Goal: Information Seeking & Learning: Compare options

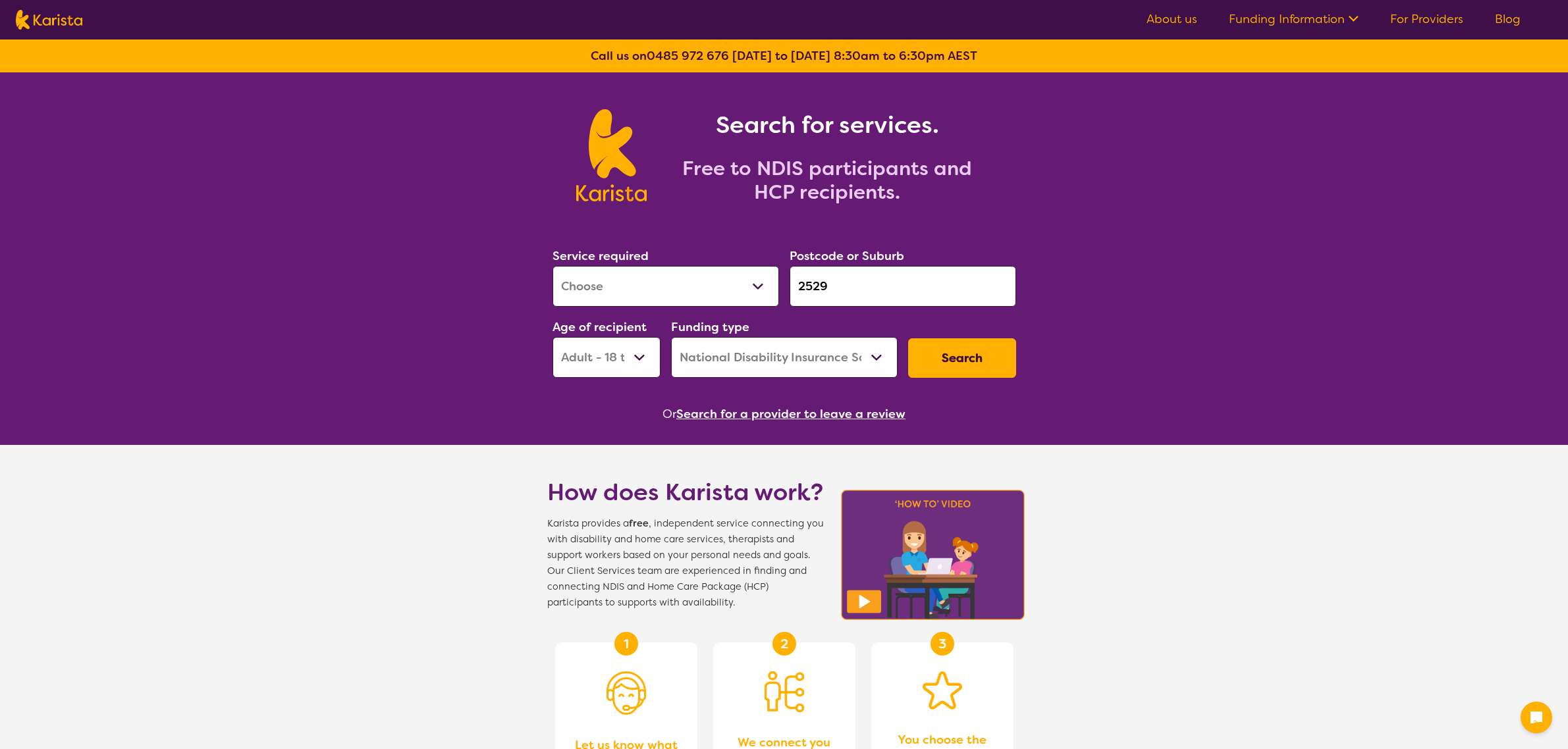
select select "[MEDICAL_DATA]"
select select "AD"
select select "NDIS"
drag, startPoint x: 926, startPoint y: 283, endPoint x: 719, endPoint y: 276, distance: 207.1
click at [719, 276] on div "Service required Allied Health Assistant Assessment ([MEDICAL_DATA] or [MEDICAL…" at bounding box center [784, 311] width 474 height 142
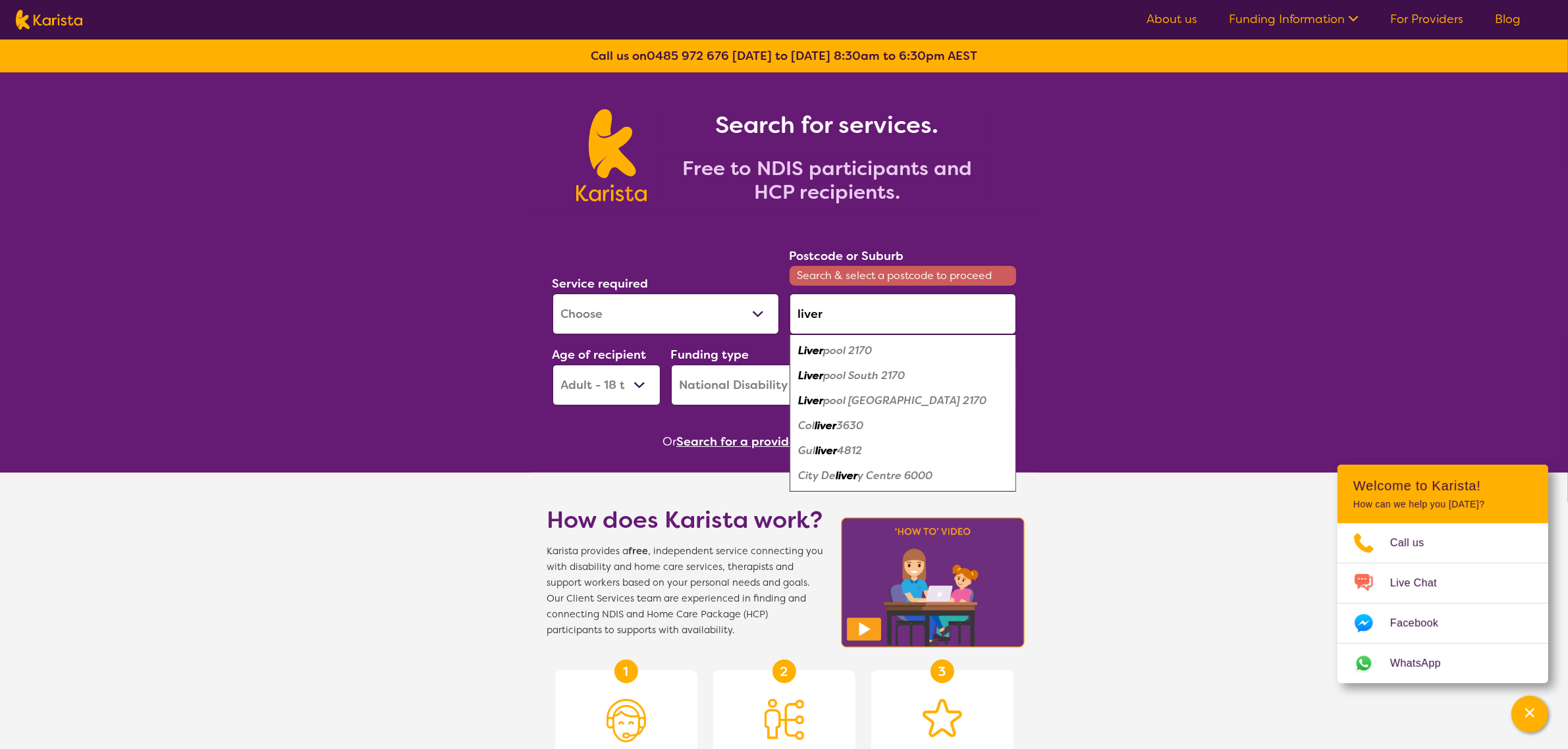
click at [877, 341] on div "Liver pool 2170" at bounding box center [902, 351] width 214 height 25
type input "2170"
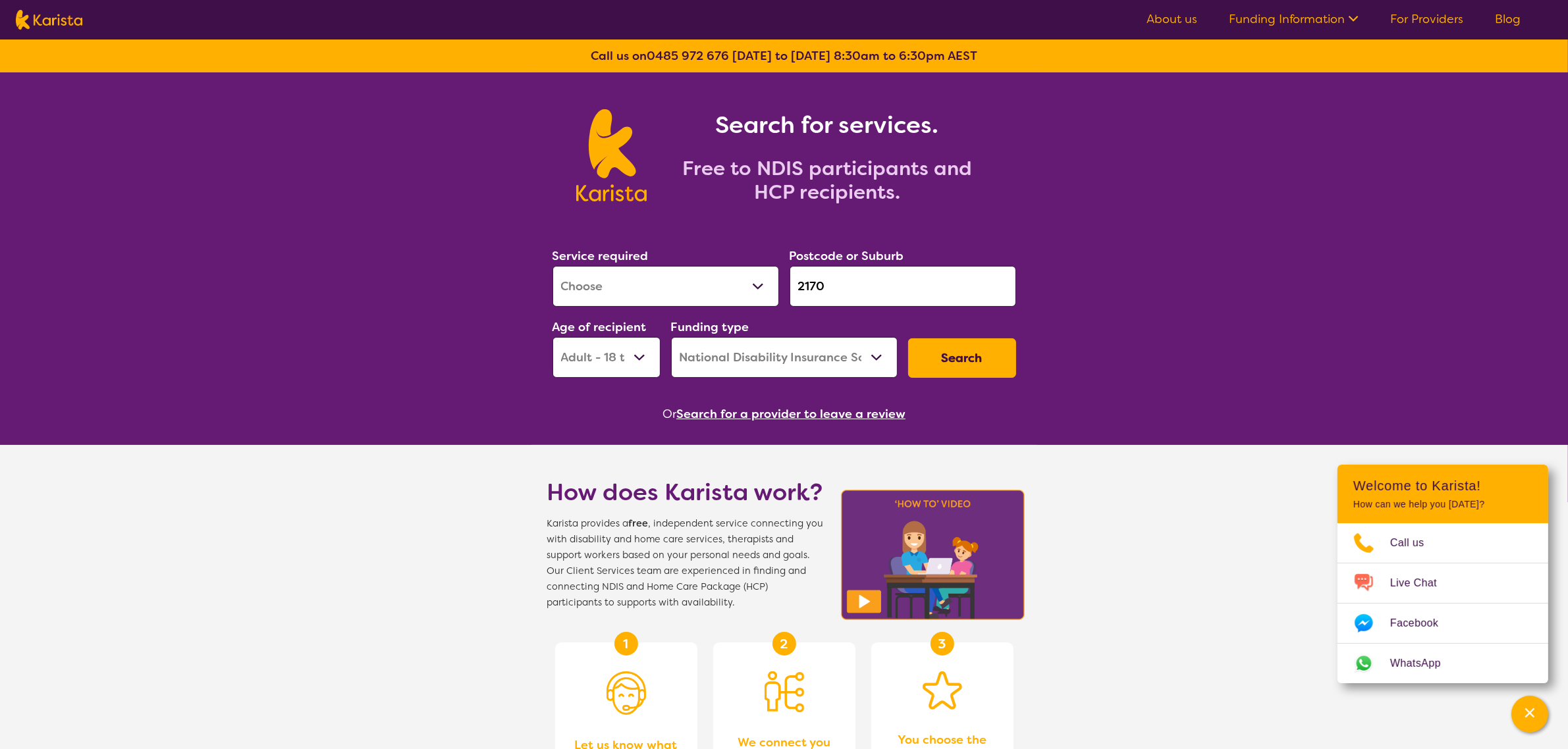
click at [920, 352] on button "Search" at bounding box center [962, 358] width 108 height 39
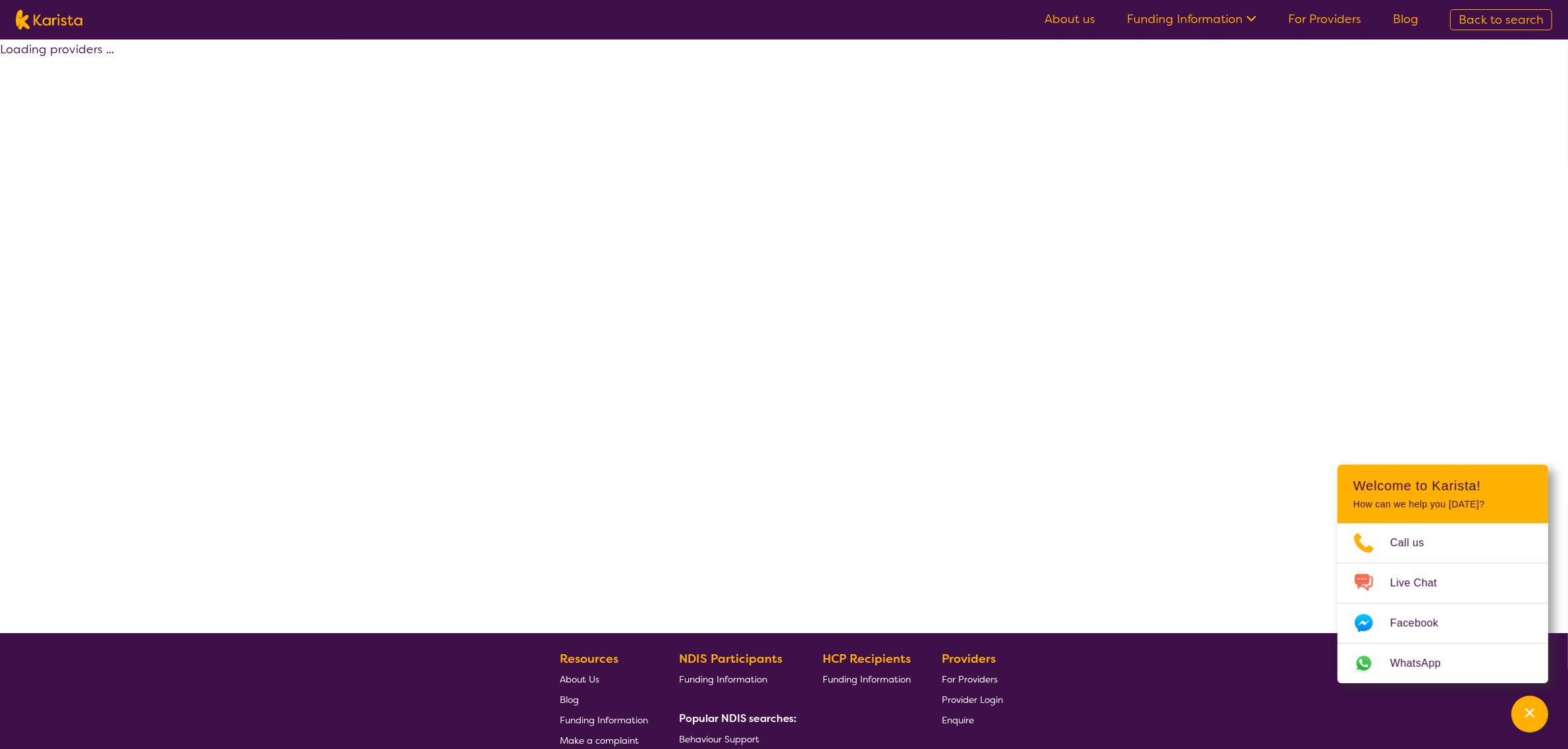
select select "by_score"
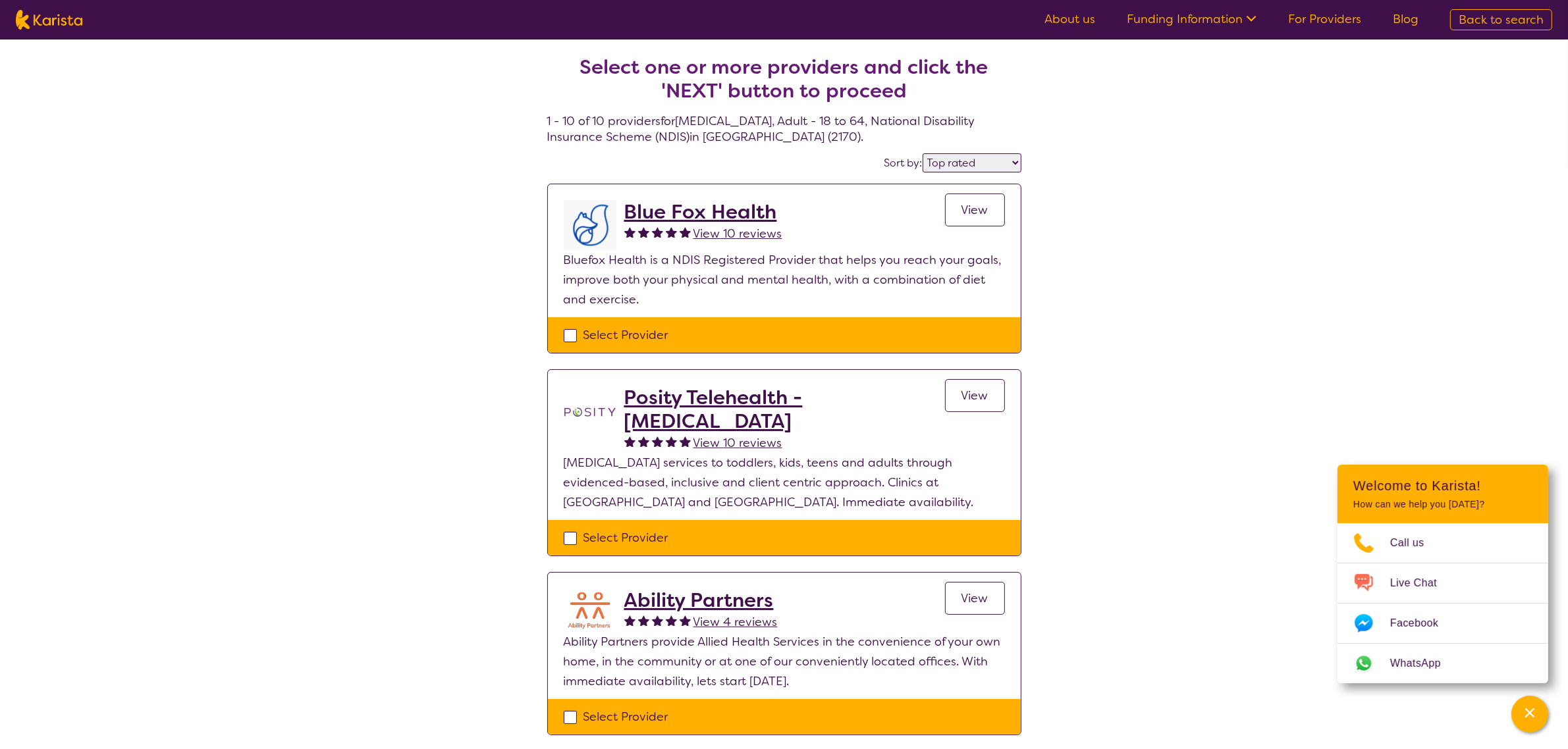
select select "[MEDICAL_DATA]"
select select "AD"
select select "NDIS"
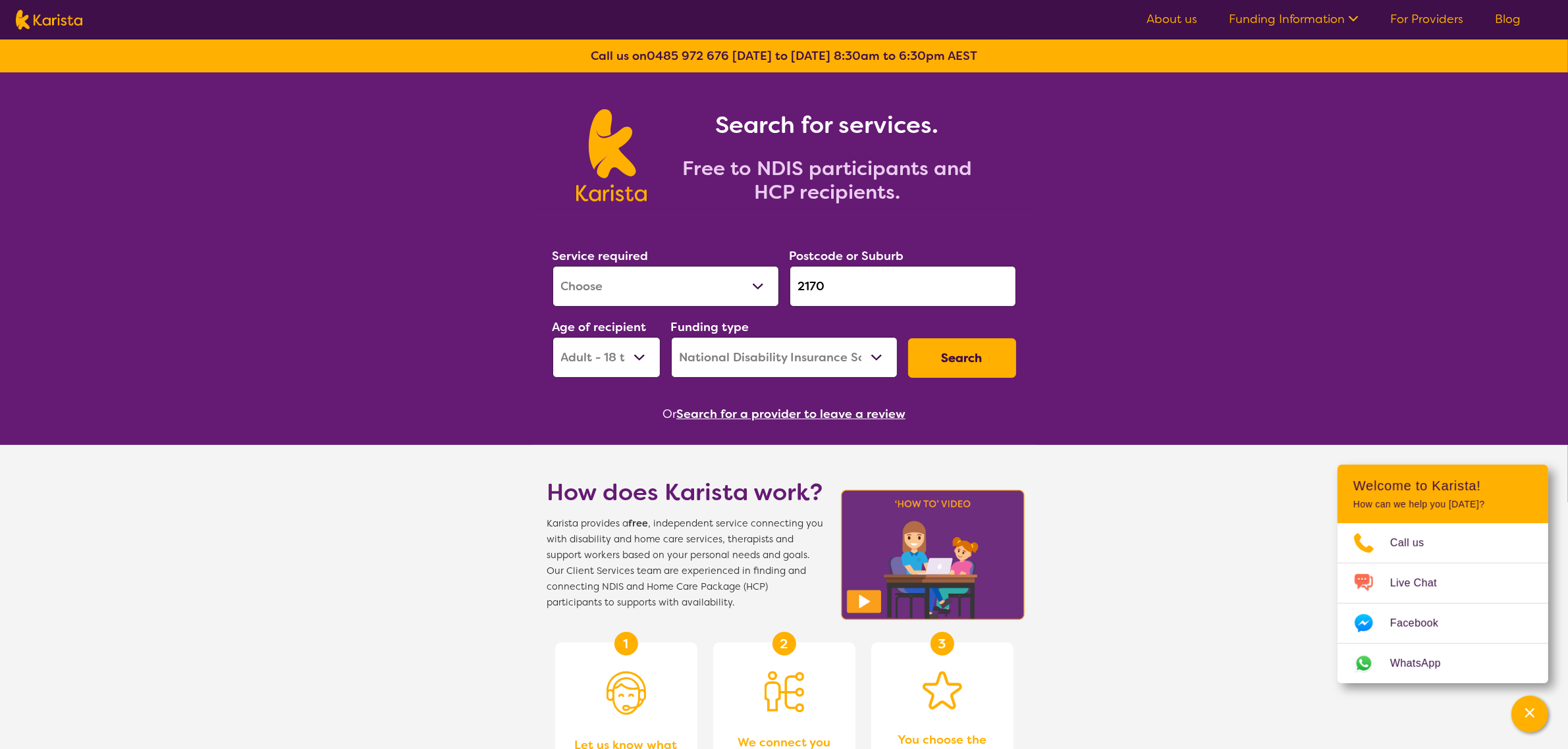
drag, startPoint x: 626, startPoint y: 285, endPoint x: 629, endPoint y: 301, distance: 16.3
click at [627, 285] on select "Allied Health Assistant Assessment ([MEDICAL_DATA] or [MEDICAL_DATA]) Behaviour…" at bounding box center [665, 286] width 226 height 41
select select "NDIS Support Coordination"
click at [552, 266] on select "Allied Health Assistant Assessment ([MEDICAL_DATA] or [MEDICAL_DATA]) Behaviour…" at bounding box center [665, 286] width 226 height 41
click at [922, 368] on button "Search" at bounding box center [962, 358] width 108 height 39
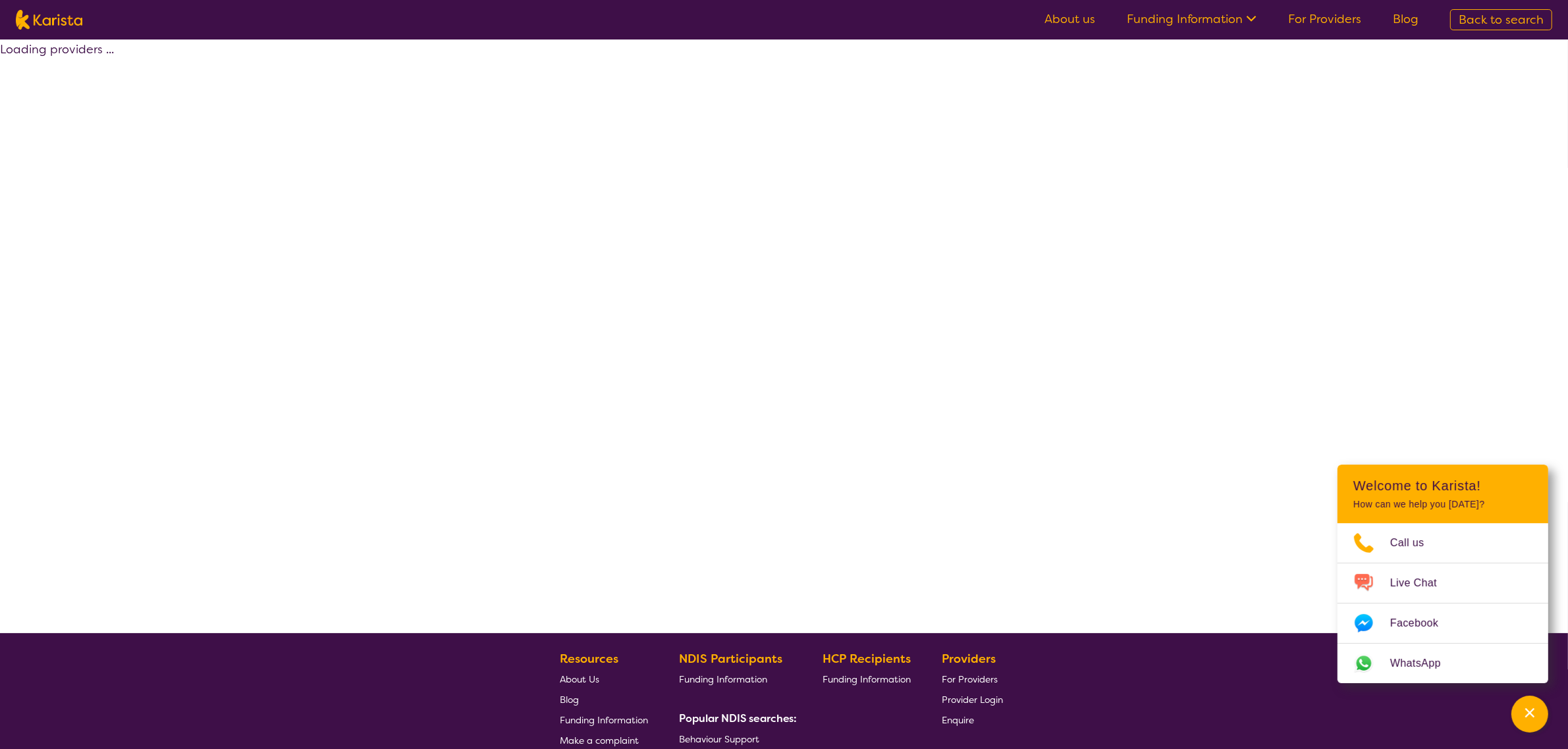
select select "by_score"
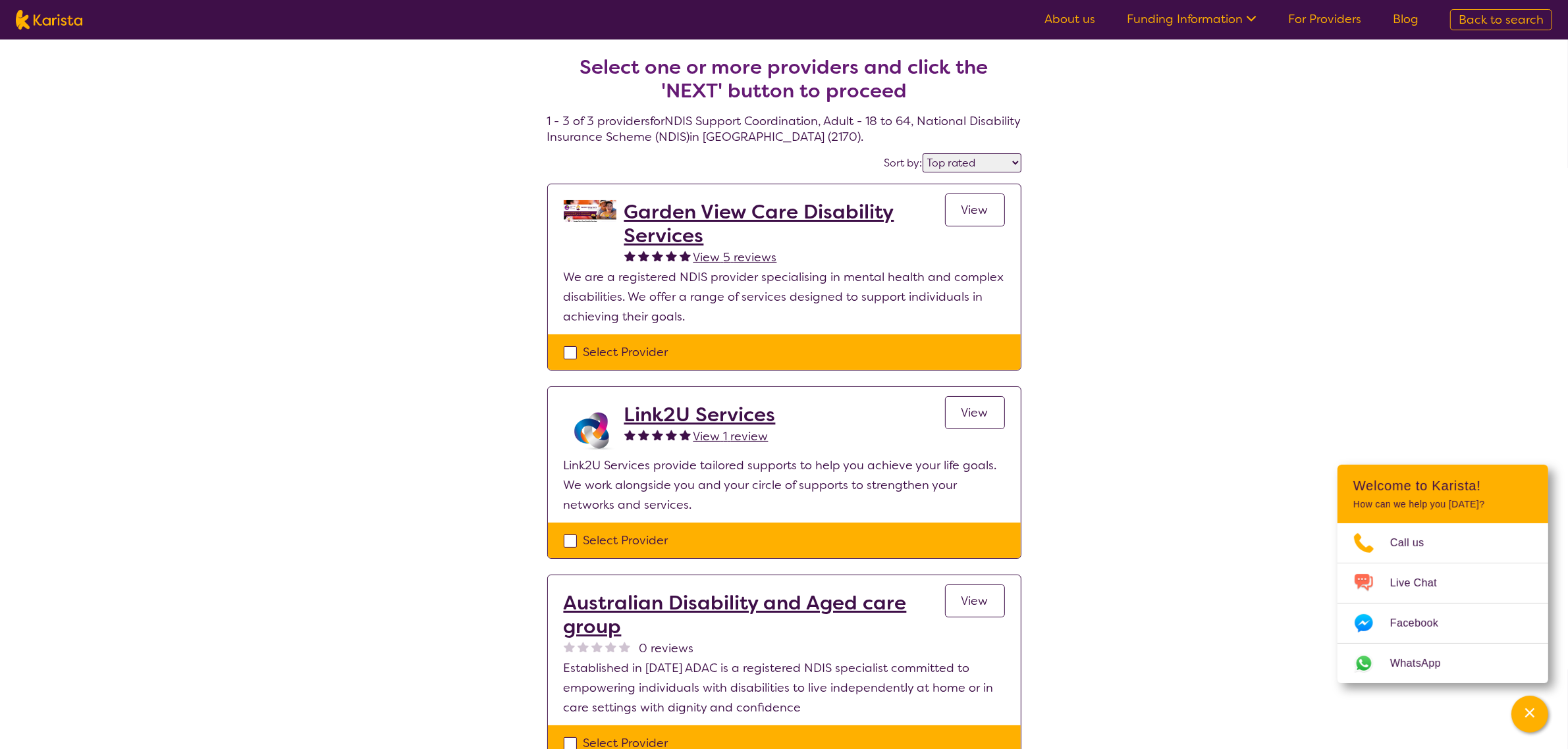
select select "NDIS Support Coordination"
select select "AD"
select select "NDIS"
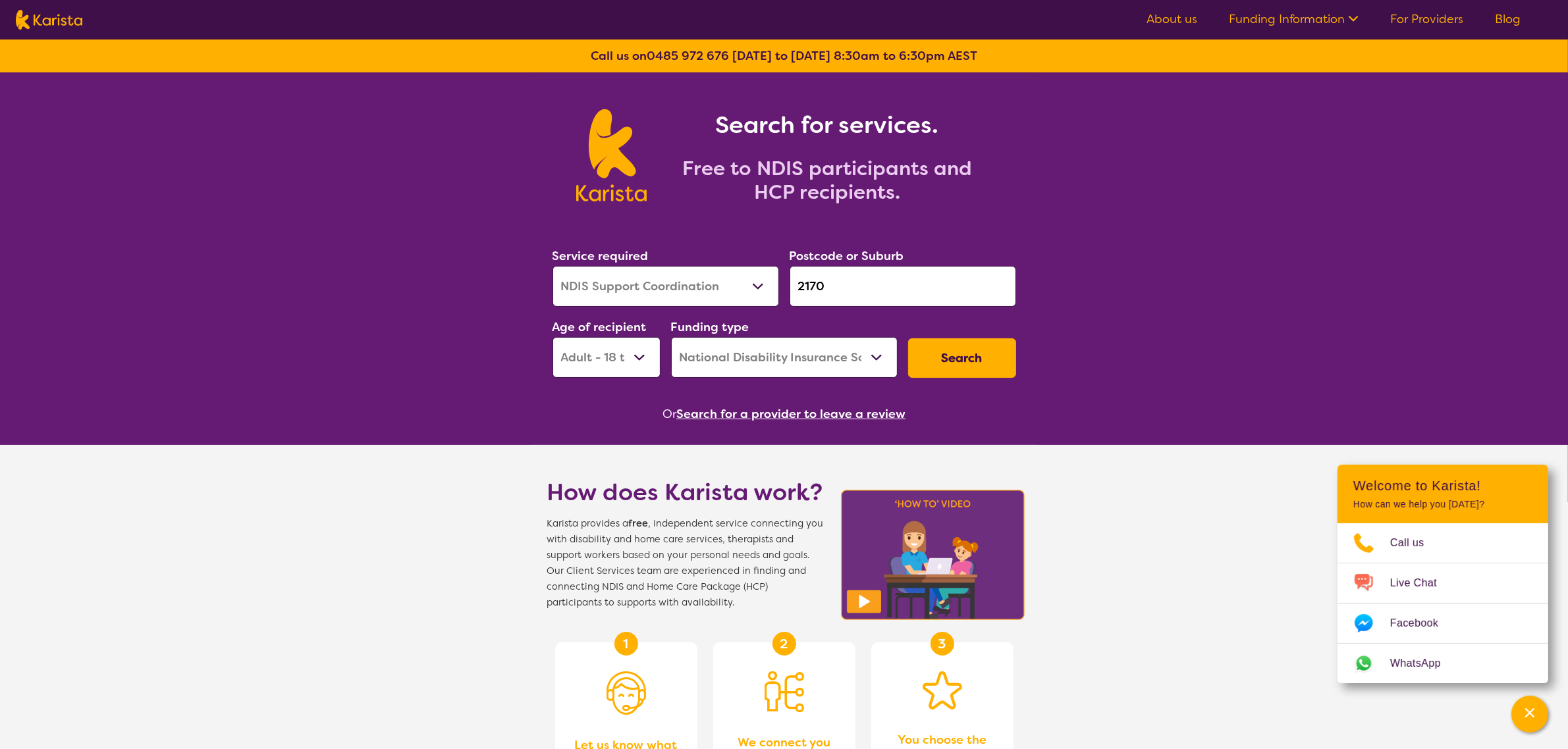
drag, startPoint x: 860, startPoint y: 281, endPoint x: 804, endPoint y: 281, distance: 56.0
click at [804, 281] on input "2170" at bounding box center [902, 286] width 226 height 41
click at [866, 291] on input "2170" at bounding box center [902, 286] width 226 height 41
click at [864, 290] on input "2170" at bounding box center [902, 286] width 226 height 41
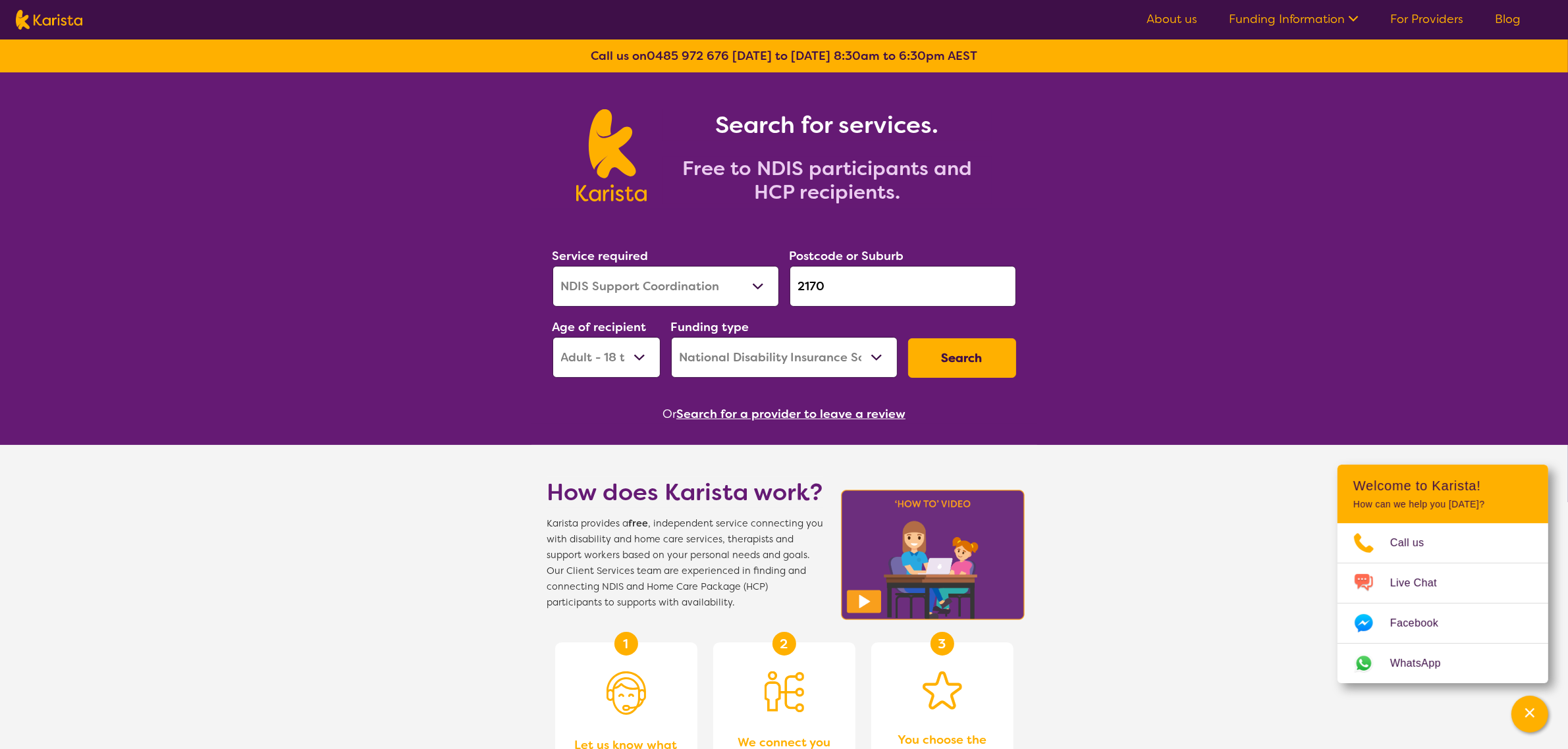
click at [944, 373] on button "Search" at bounding box center [962, 358] width 108 height 39
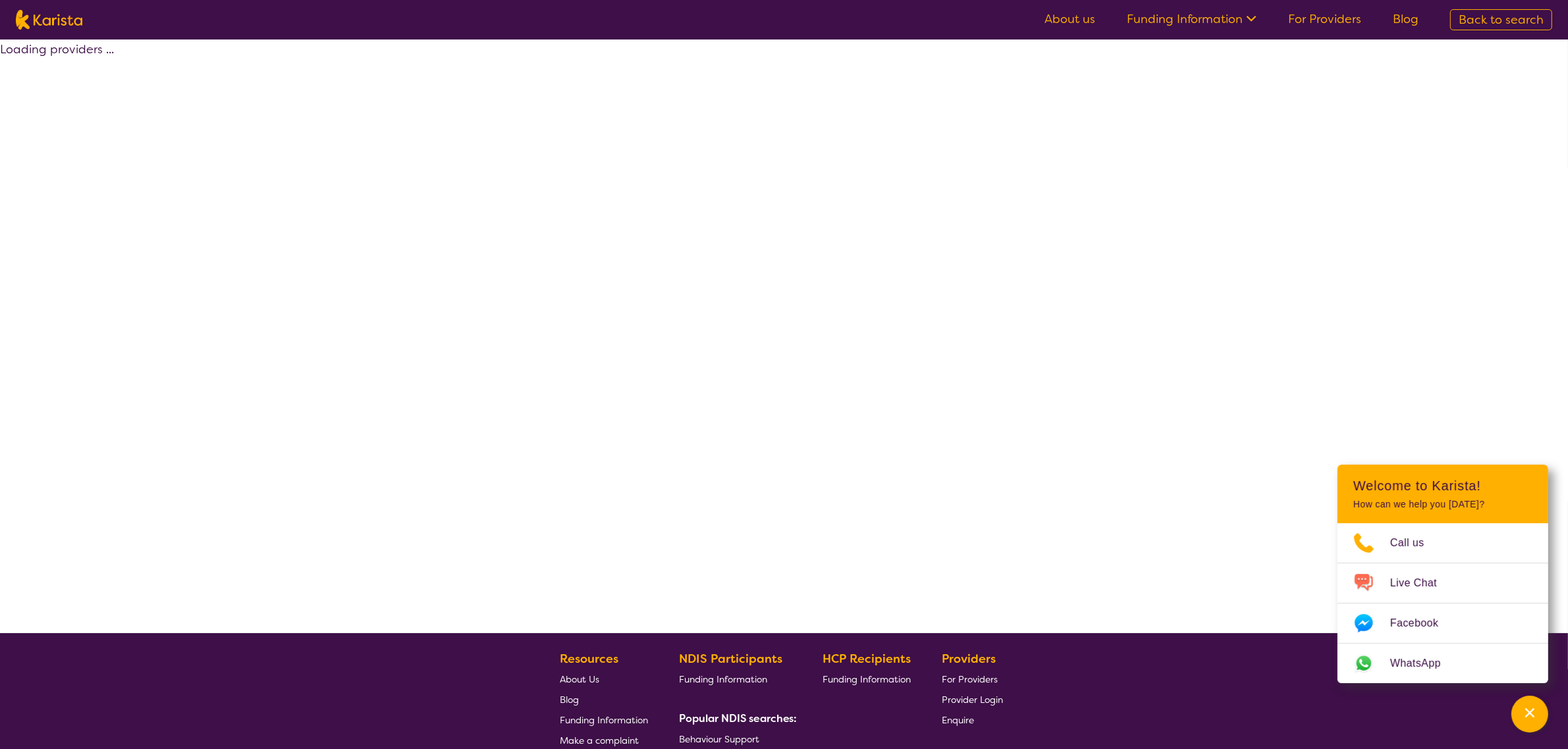
select select "by_score"
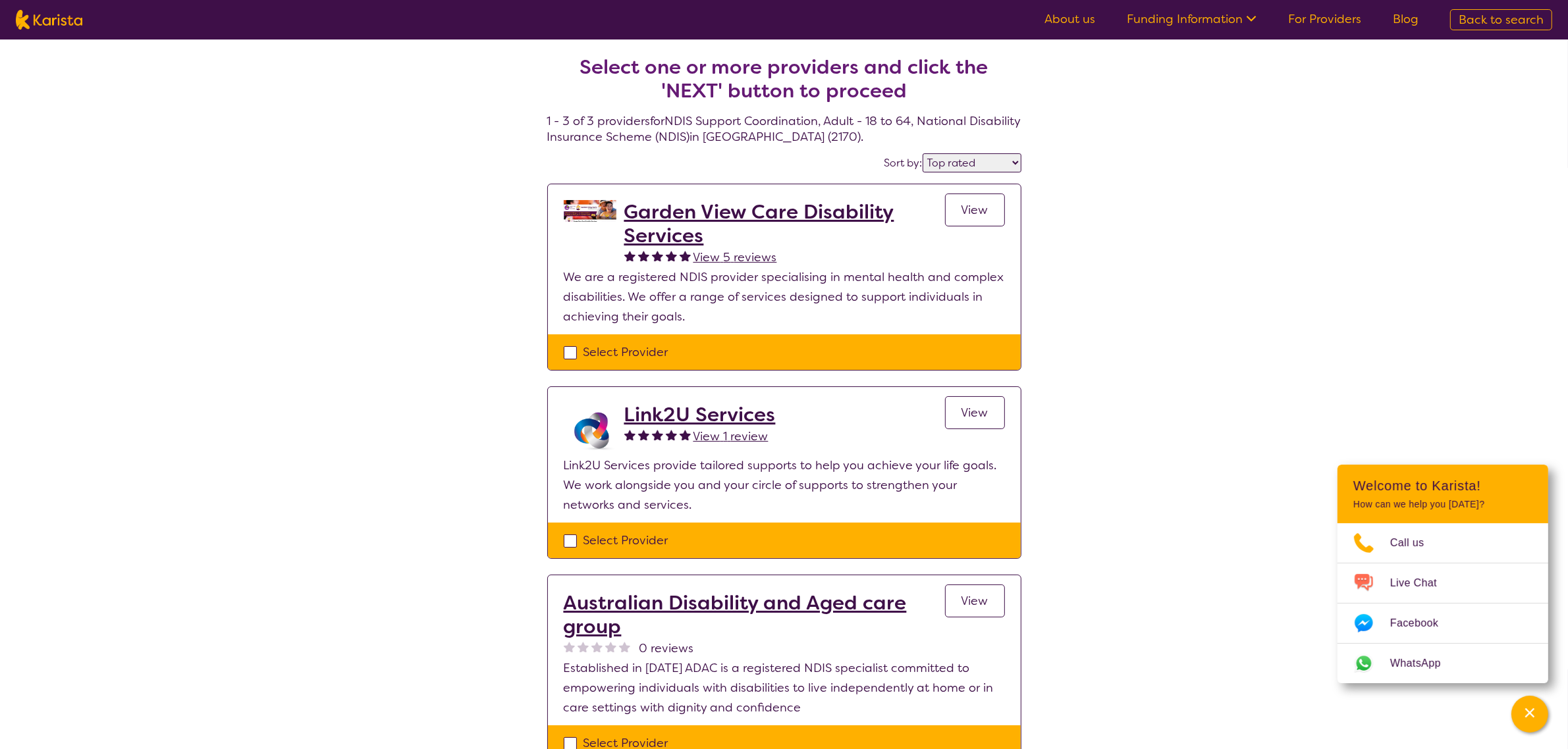
click at [821, 237] on h2 "Garden View Care Disability Services" at bounding box center [784, 223] width 321 height 47
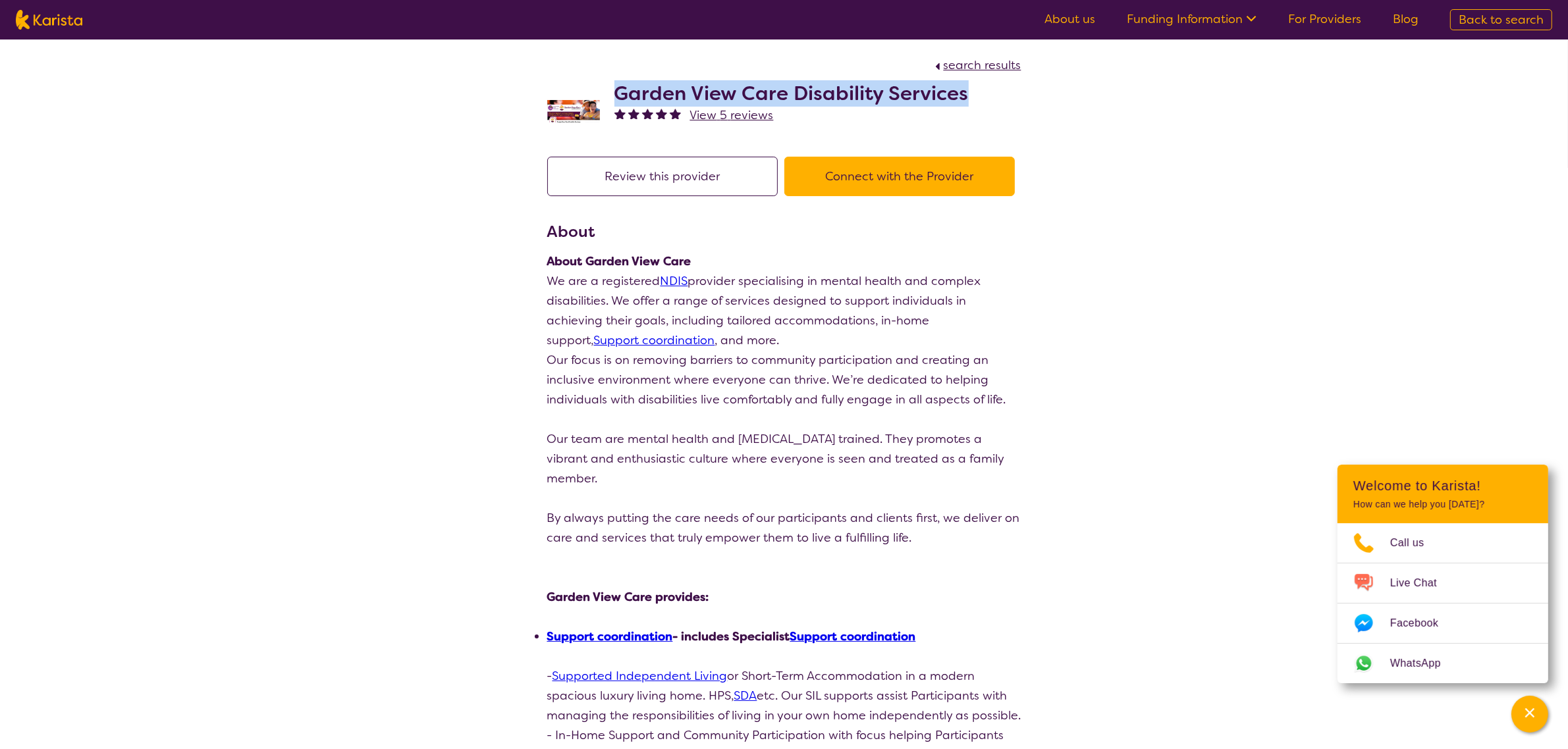
drag, startPoint x: 618, startPoint y: 94, endPoint x: 979, endPoint y: 84, distance: 361.1
click at [979, 84] on div "Garden View Care Disability Services View 5 reviews" at bounding box center [784, 108] width 474 height 66
copy h2 "Garden View Care Disability Services"
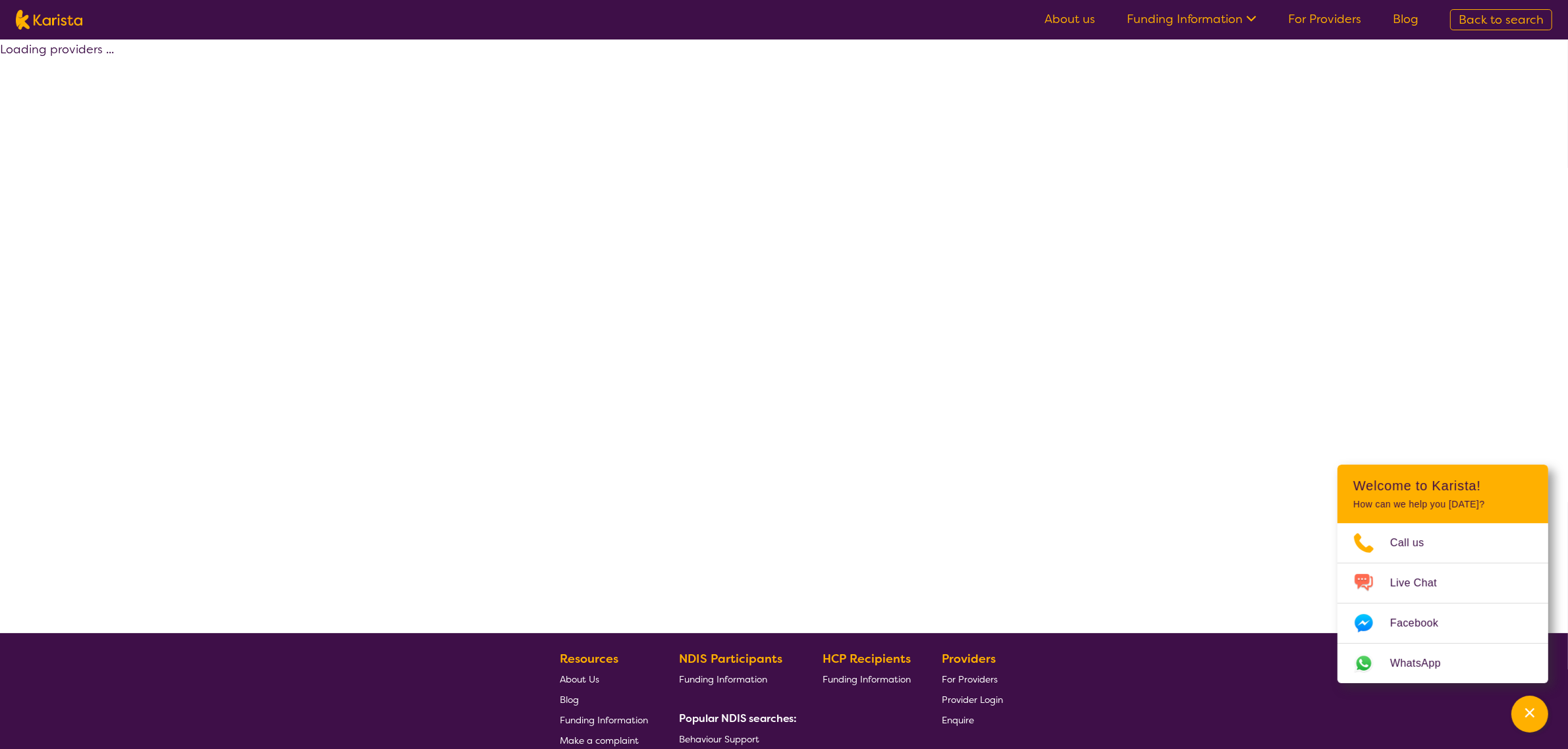
select select "by_score"
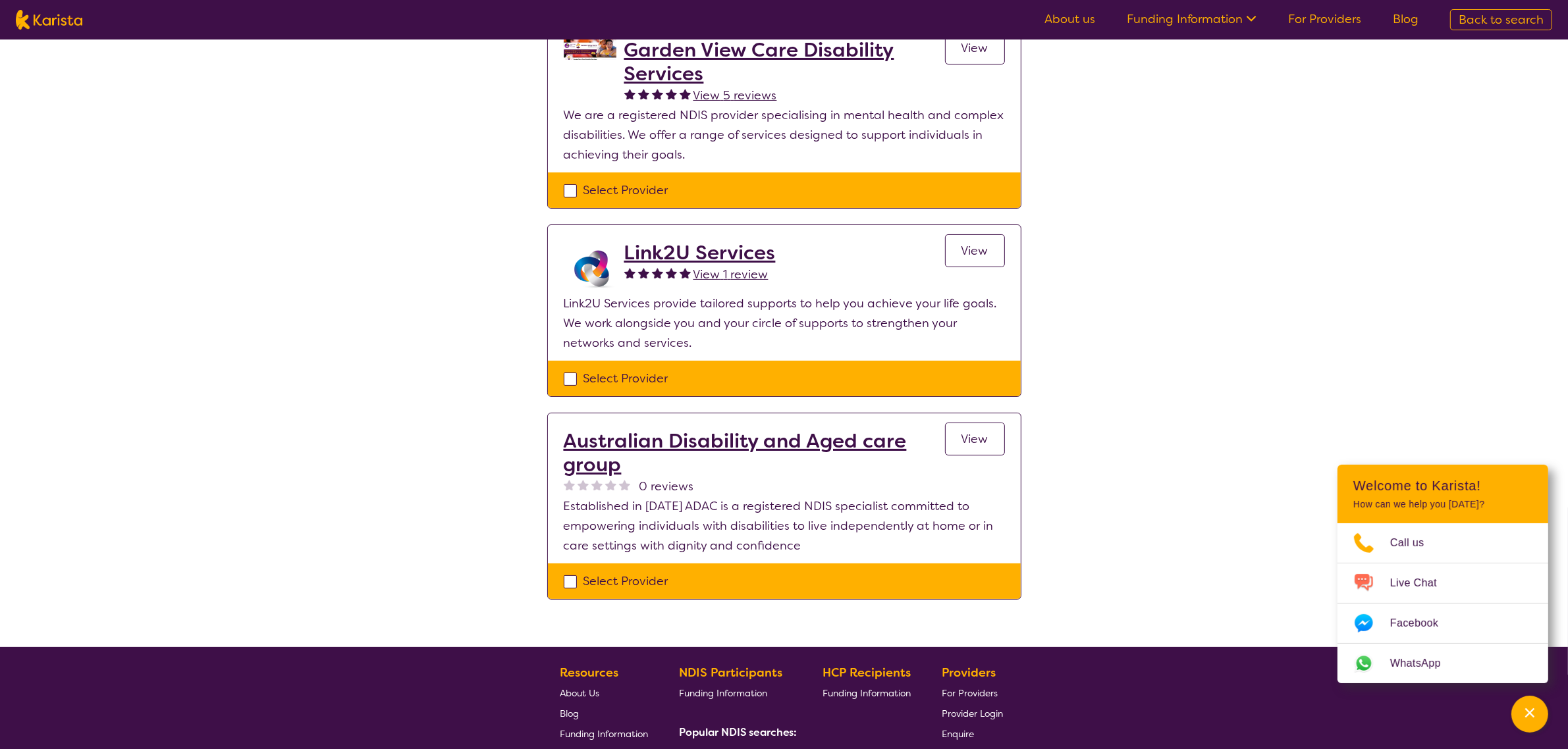
scroll to position [164, 0]
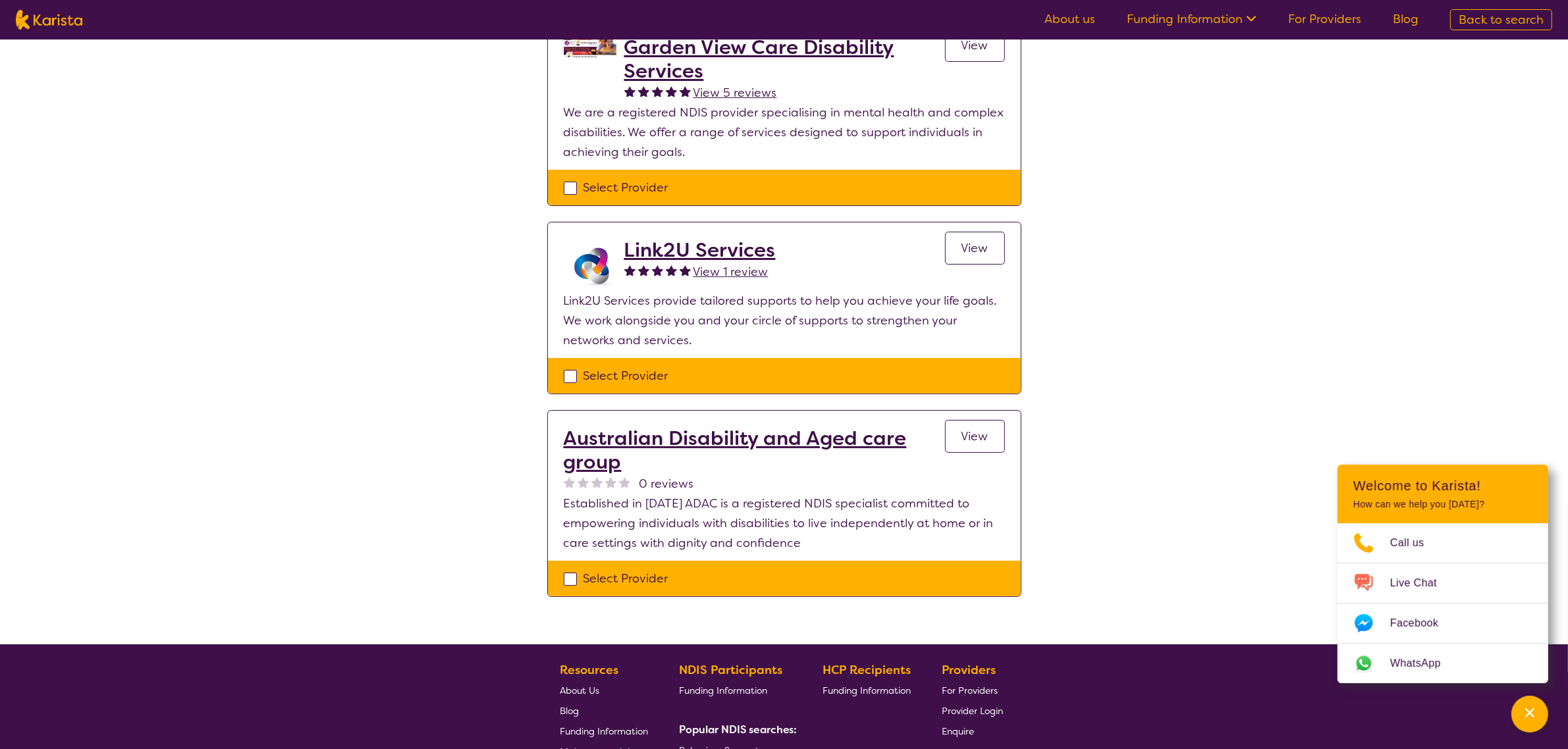
click at [684, 442] on h2 "Australian Disability and Aged care group" at bounding box center [754, 450] width 381 height 47
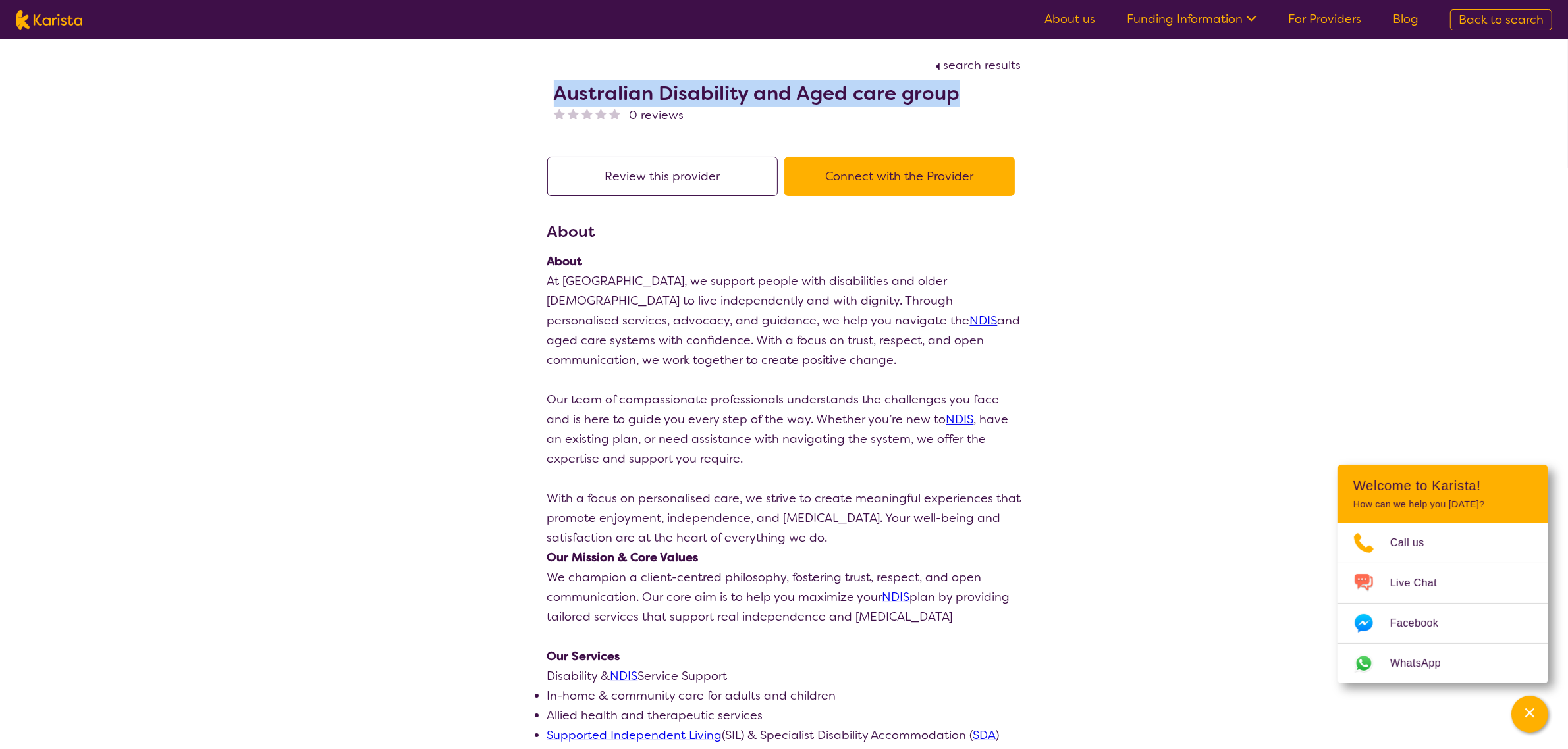
drag, startPoint x: 957, startPoint y: 96, endPoint x: 551, endPoint y: 96, distance: 406.0
click at [551, 94] on div "Australian Disability and Aged care group 0 reviews" at bounding box center [784, 108] width 474 height 66
copy h2 "Australian Disability and Aged care group"
